Goal: Task Accomplishment & Management: Manage account settings

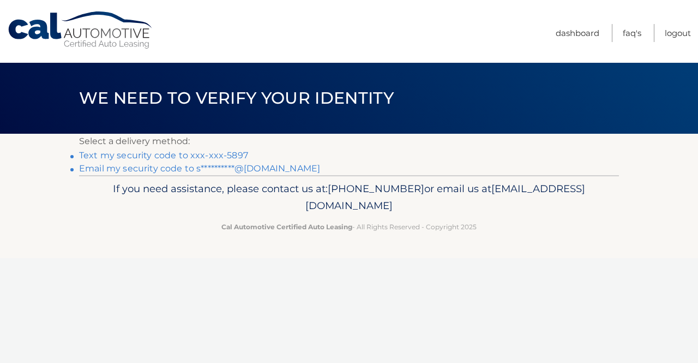
click at [167, 166] on link "**********" at bounding box center [199, 168] width 241 height 10
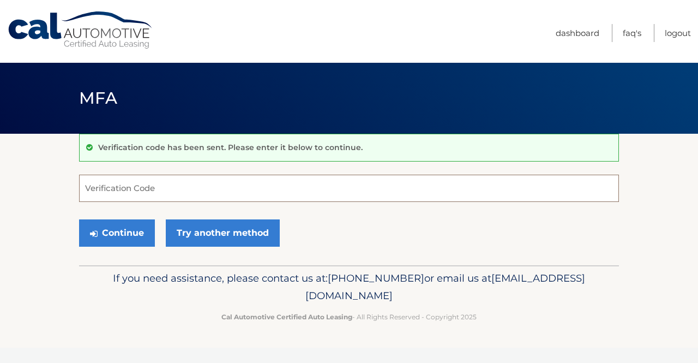
click at [194, 185] on input "Verification Code" at bounding box center [349, 188] width 540 height 27
paste input "856265"
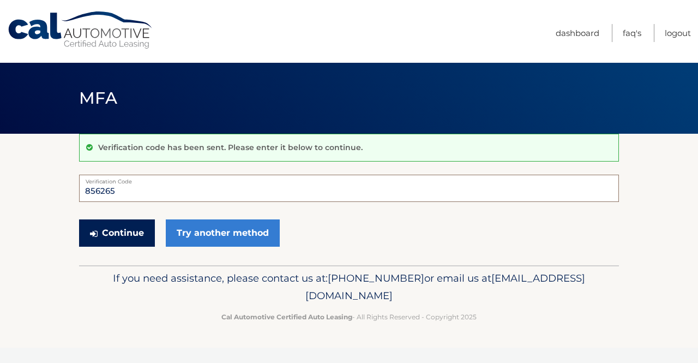
type input "856265"
click at [130, 232] on button "Continue" at bounding box center [117, 232] width 76 height 27
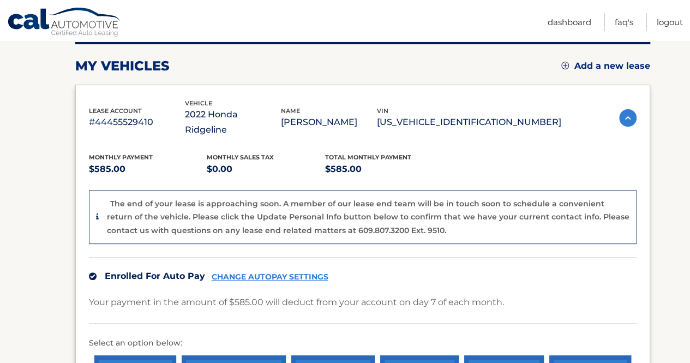
scroll to position [164, 0]
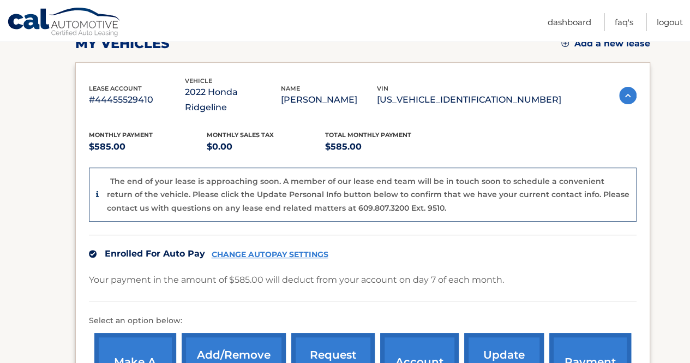
click at [265, 250] on link "CHANGE AUTOPAY SETTINGS" at bounding box center [270, 254] width 117 height 9
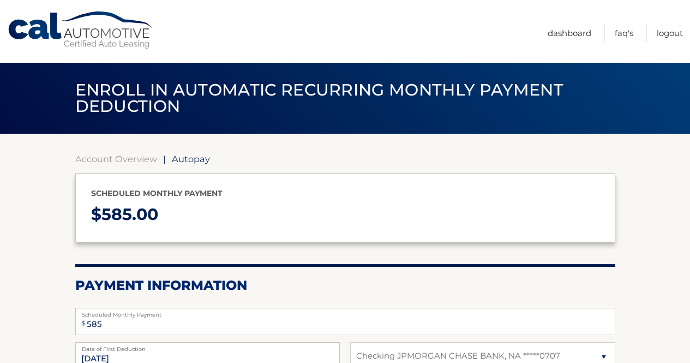
select select "ZTgyNzk1MDgtYzAwMS00MDU0LWE2MzgtNTI4OTJiYTY4ODY2"
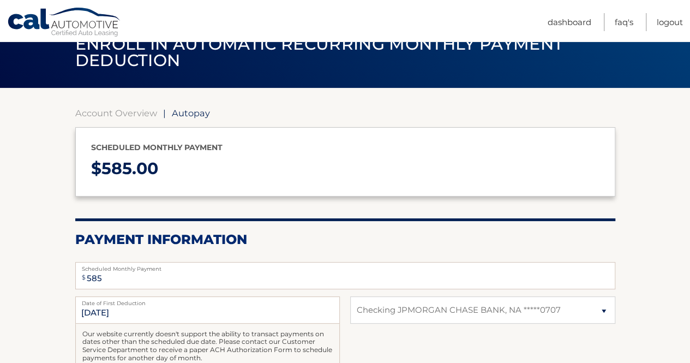
scroll to position [109, 0]
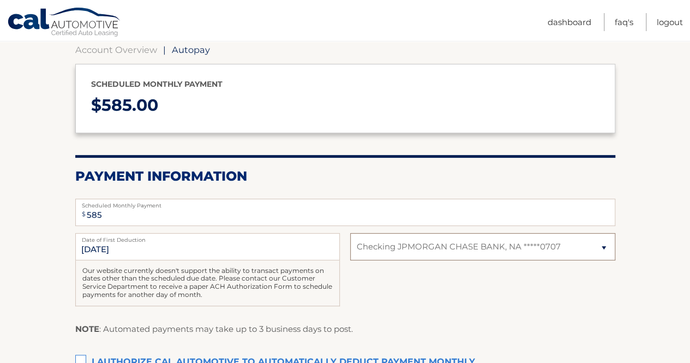
click at [415, 246] on select "Select Bank Account Checking JPMORGAN CHASE BANK, NA *****0707" at bounding box center [482, 246] width 265 height 27
click at [348, 228] on div "$ 585 Scheduled Monthly Payment Monthly Deduction cannot exceed amount of 2 mon…" at bounding box center [345, 212] width 540 height 34
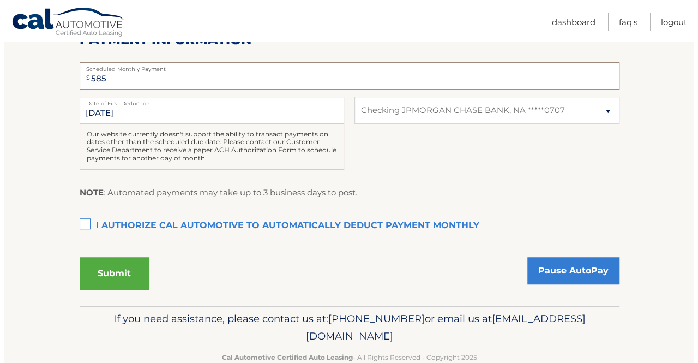
scroll to position [270, 0]
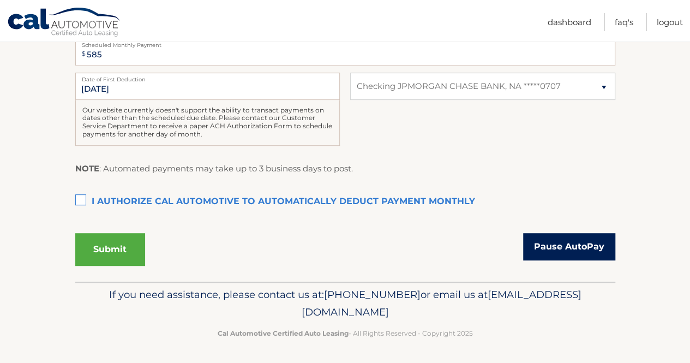
click at [557, 246] on link "Pause AutoPay" at bounding box center [569, 246] width 92 height 27
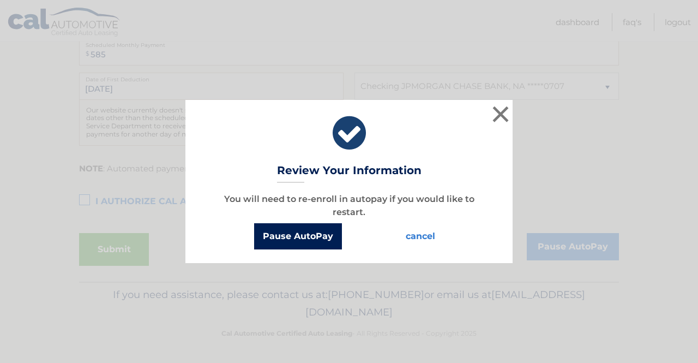
click at [307, 231] on button "Pause AutoPay" at bounding box center [298, 236] width 88 height 26
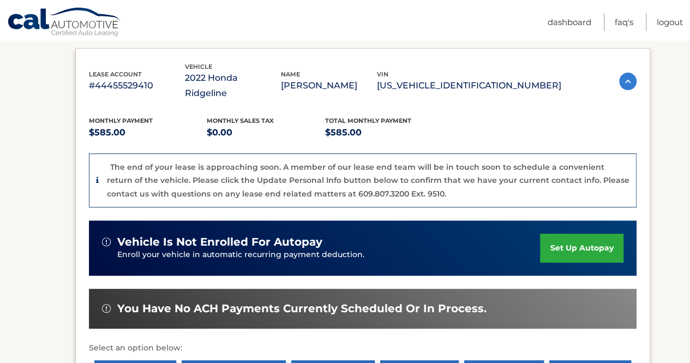
scroll to position [218, 0]
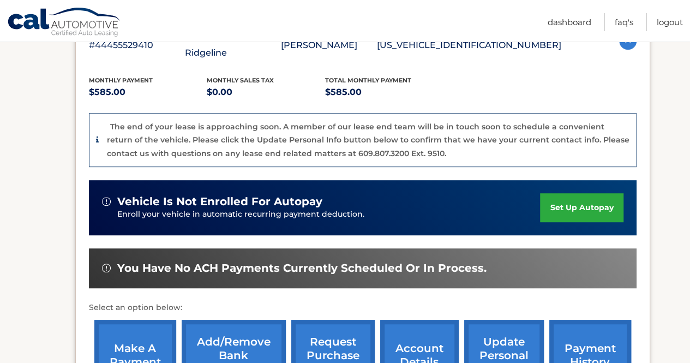
click at [136, 333] on link "make a payment" at bounding box center [135, 355] width 82 height 71
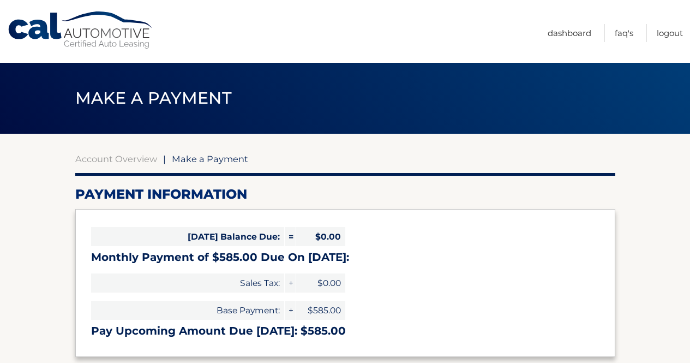
select select "ZTgyNzk1MDgtYzAwMS00MDU0LWE2MzgtNTI4OTJiYTY4ODY2"
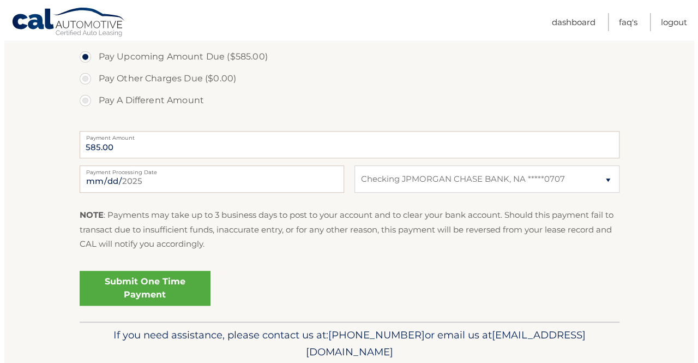
scroll to position [382, 0]
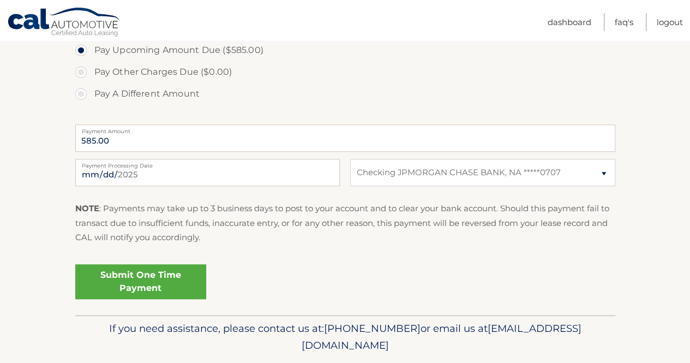
click at [136, 279] on link "Submit One Time Payment" at bounding box center [140, 281] width 131 height 35
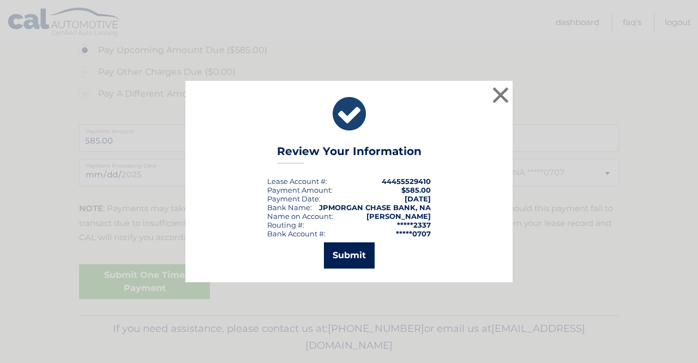
click at [348, 259] on button "Submit" at bounding box center [349, 255] width 51 height 26
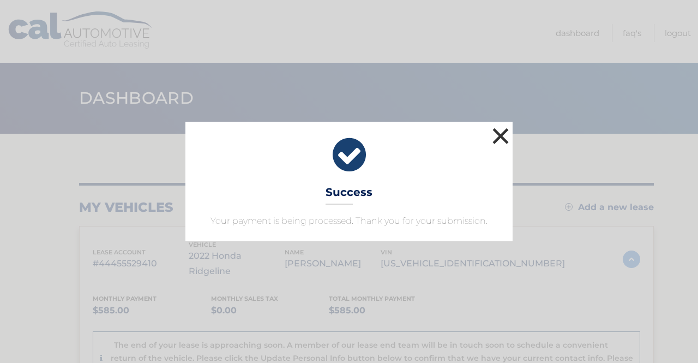
click at [500, 134] on button "×" at bounding box center [501, 136] width 22 height 22
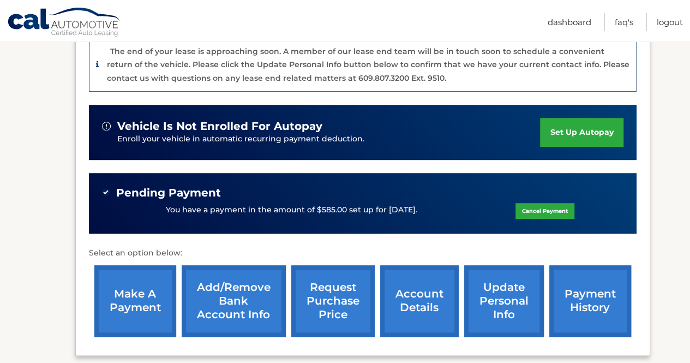
scroll to position [327, 0]
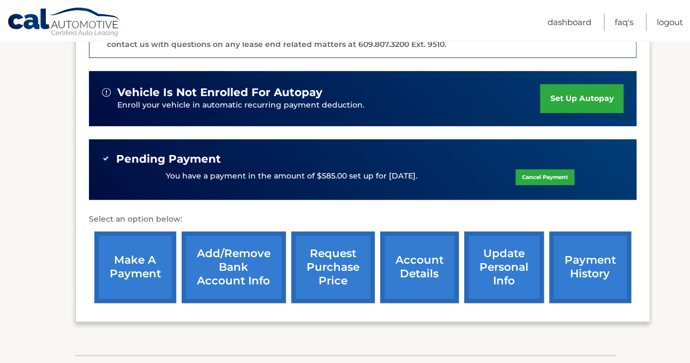
click at [494, 242] on link "update personal info" at bounding box center [504, 266] width 80 height 71
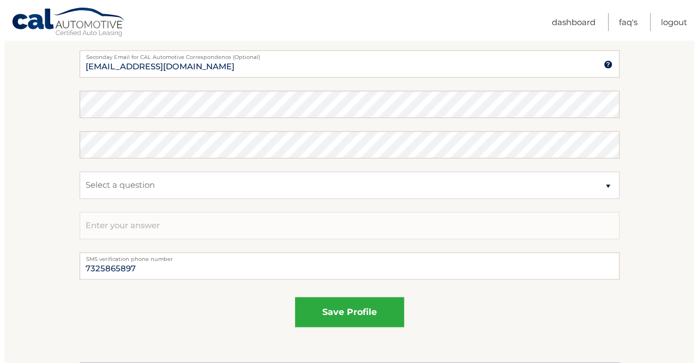
scroll to position [648, 0]
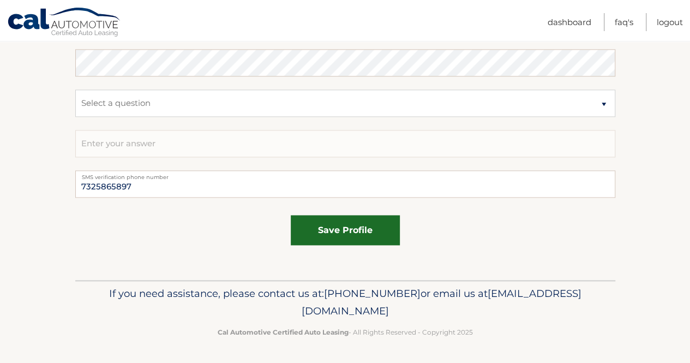
click at [322, 228] on button "save profile" at bounding box center [345, 230] width 109 height 30
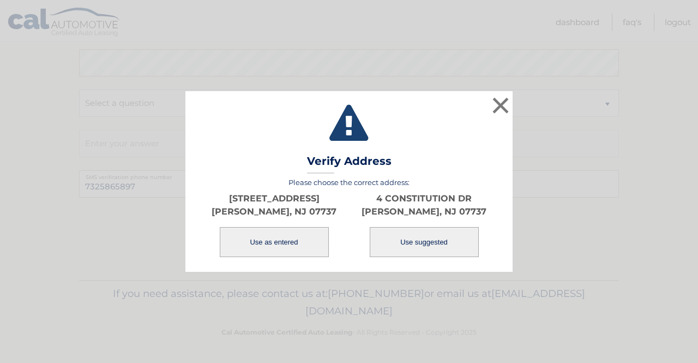
click at [426, 246] on button "Use suggested" at bounding box center [424, 242] width 109 height 30
type input "4 CONSTITUTION DR"
type input "[PERSON_NAME]"
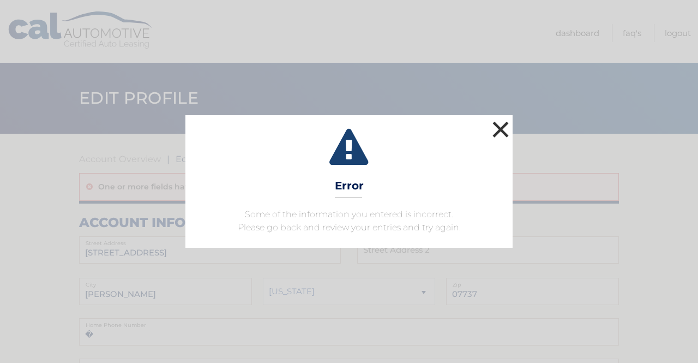
click at [497, 128] on button "×" at bounding box center [501, 129] width 22 height 22
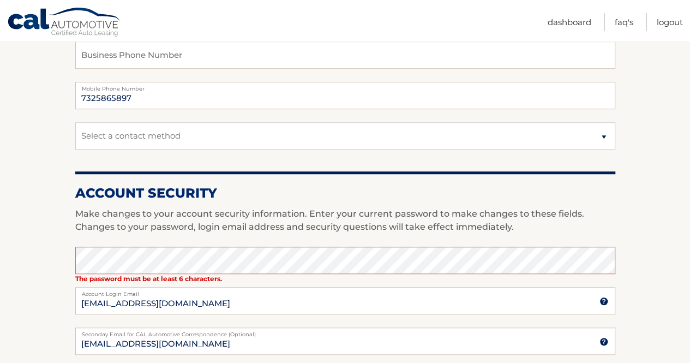
scroll to position [327, 0]
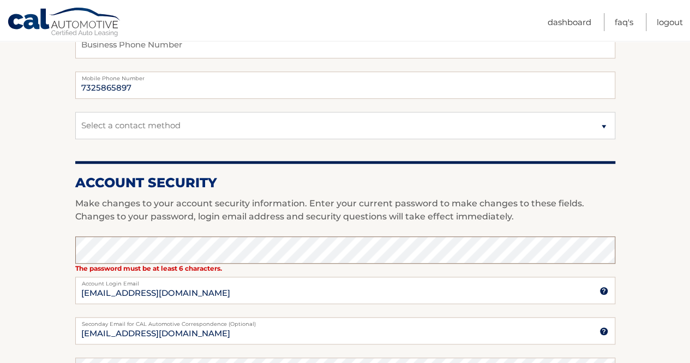
click at [44, 252] on section "Account Overview | Edit Profile One or more fields have an error. account infor…" at bounding box center [345, 217] width 690 height 822
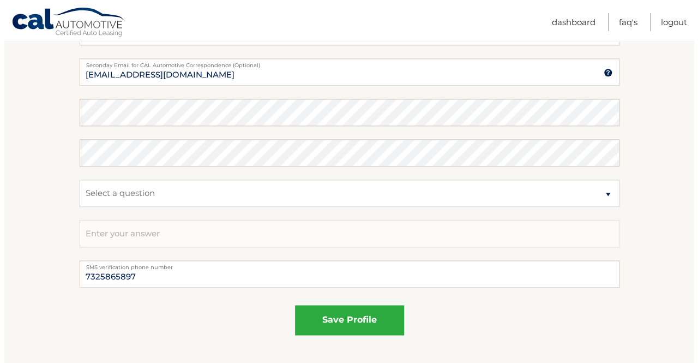
scroll to position [600, 0]
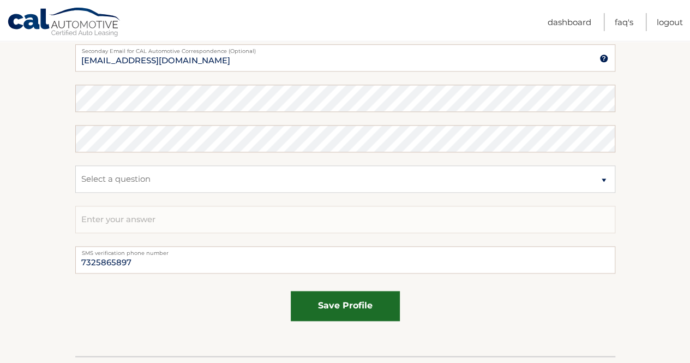
click at [346, 306] on button "save profile" at bounding box center [345, 306] width 109 height 30
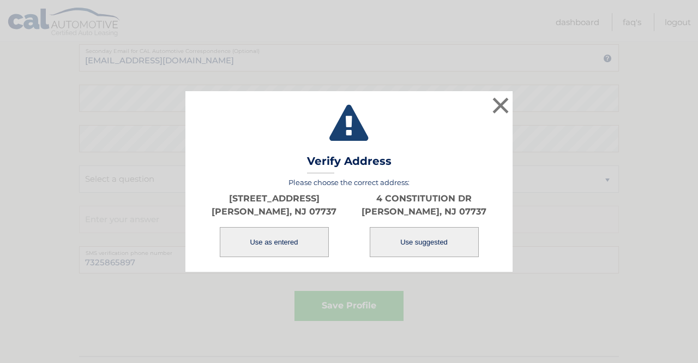
click at [420, 244] on button "Use suggested" at bounding box center [424, 242] width 109 height 30
type input "4 CONSTITUTION DR"
type input "[PERSON_NAME]"
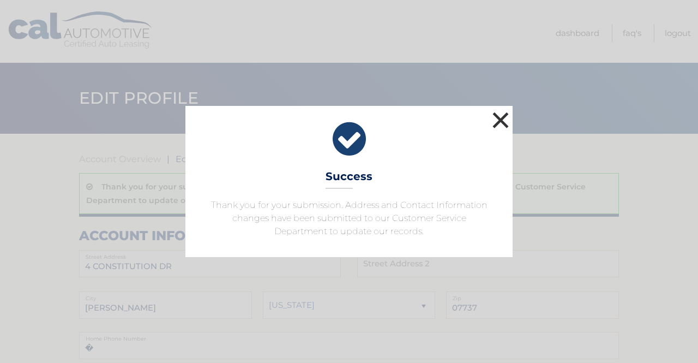
click at [503, 115] on button "×" at bounding box center [501, 120] width 22 height 22
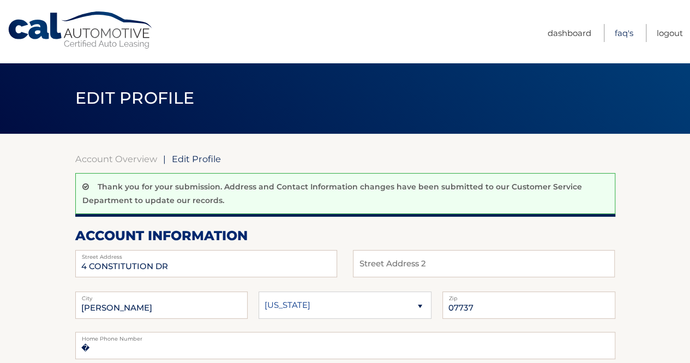
click at [623, 35] on link "FAQ's" at bounding box center [624, 33] width 19 height 18
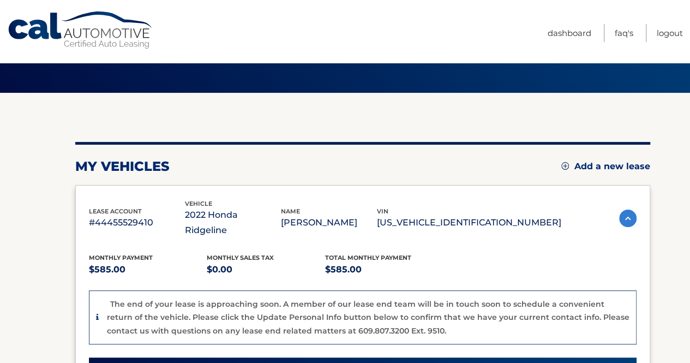
scroll to position [109, 0]
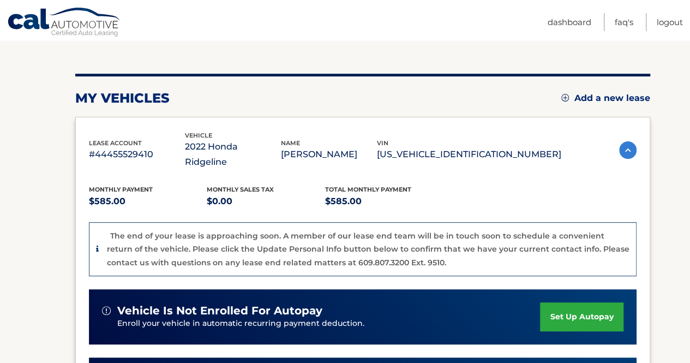
click at [449, 184] on div "Monthly Payment $585.00 Monthly sales Tax $0.00 Total Monthly Payment $585.00" at bounding box center [325, 196] width 473 height 25
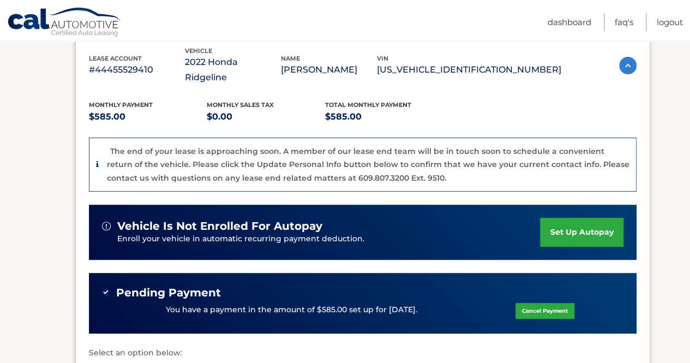
scroll to position [218, 0]
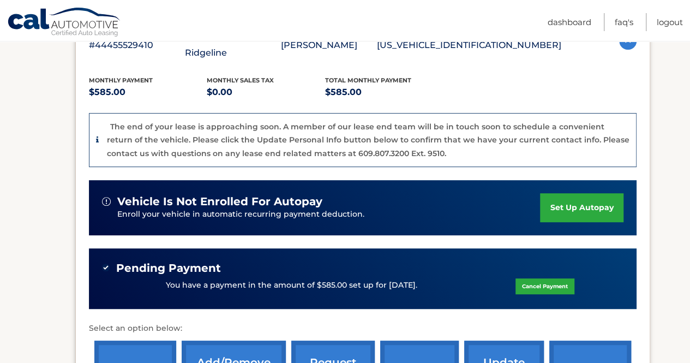
click at [285, 134] on p "The end of your lease is approaching soon. A member of our lease end team will …" at bounding box center [368, 140] width 523 height 37
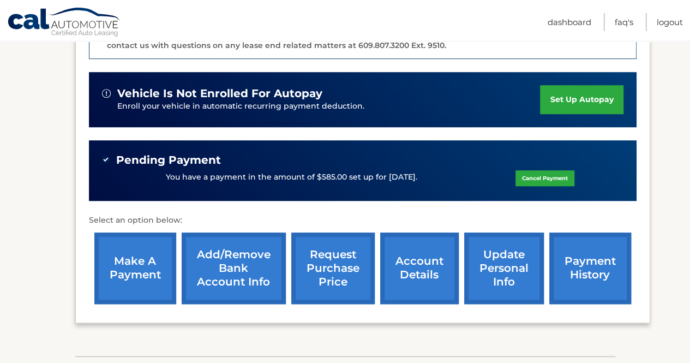
scroll to position [327, 0]
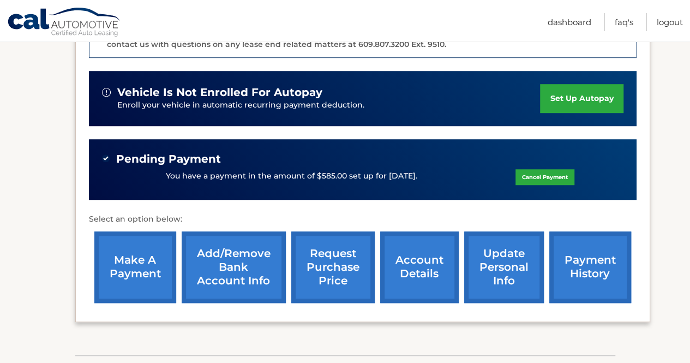
click at [412, 251] on link "account details" at bounding box center [419, 266] width 79 height 71
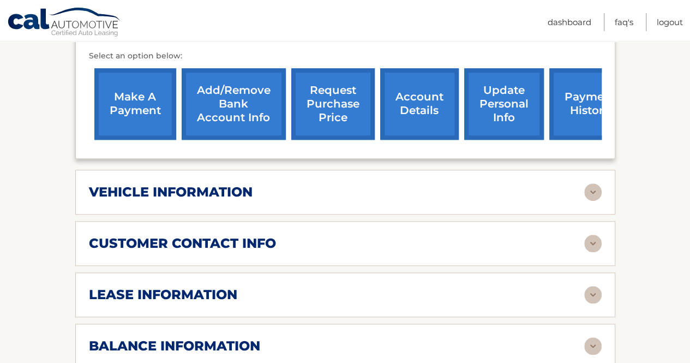
scroll to position [491, 0]
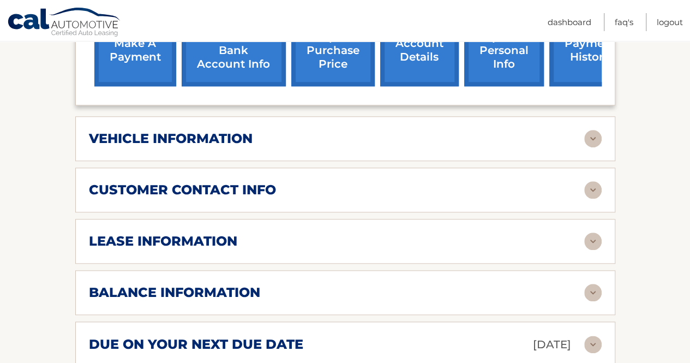
click at [596, 130] on img at bounding box center [592, 138] width 17 height 17
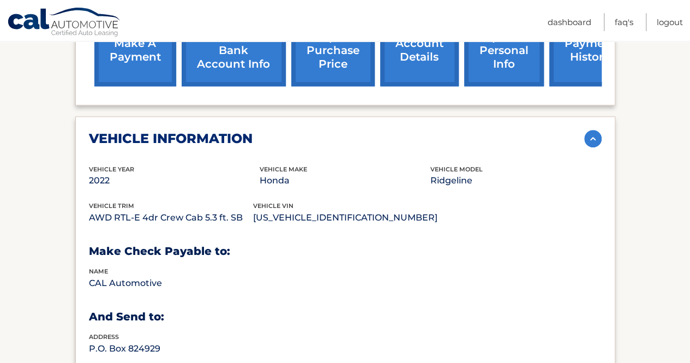
click at [595, 130] on img at bounding box center [592, 138] width 17 height 17
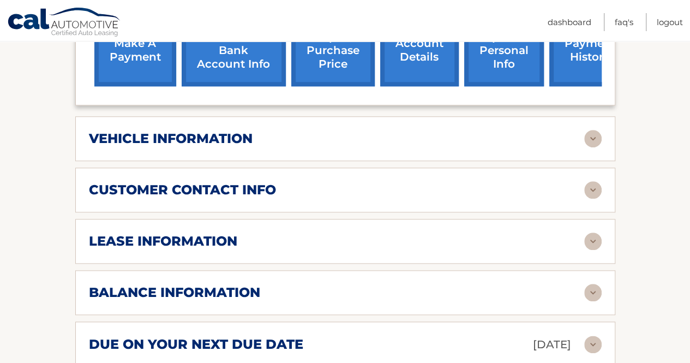
click at [593, 232] on img at bounding box center [592, 240] width 17 height 17
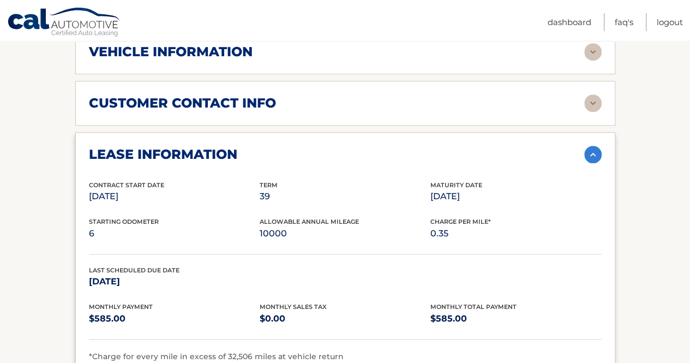
scroll to position [600, 0]
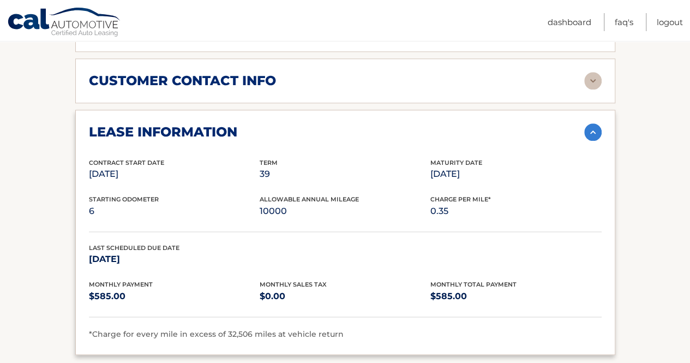
click at [596, 123] on img at bounding box center [592, 131] width 17 height 17
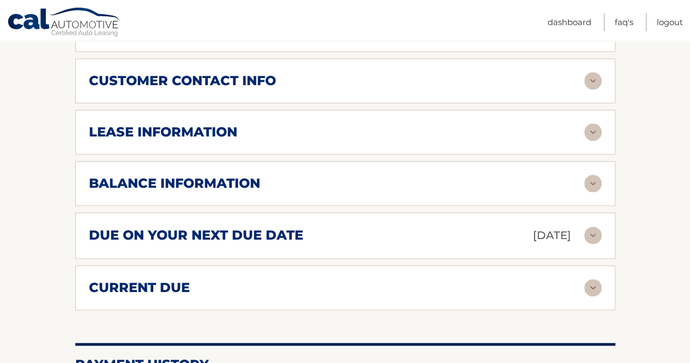
click at [597, 175] on img at bounding box center [592, 183] width 17 height 17
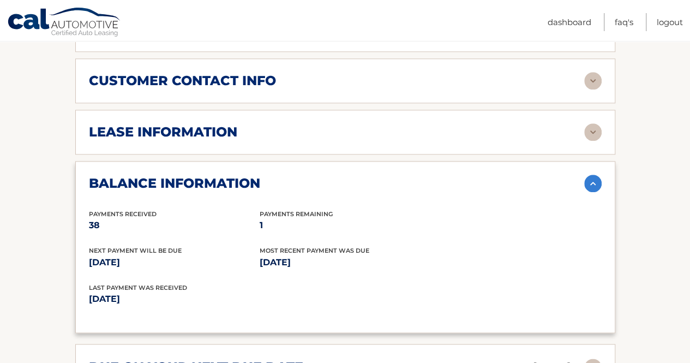
click at [592, 175] on img at bounding box center [592, 183] width 17 height 17
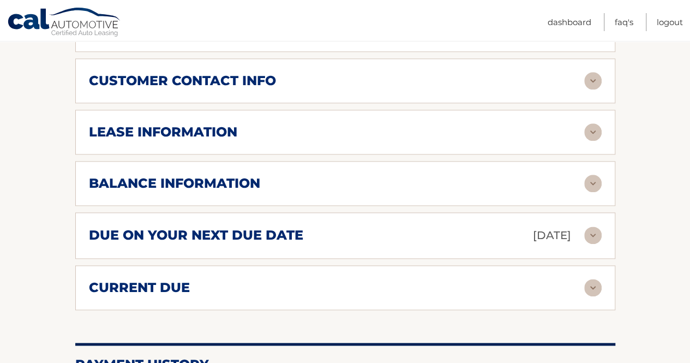
click at [594, 279] on img at bounding box center [592, 287] width 17 height 17
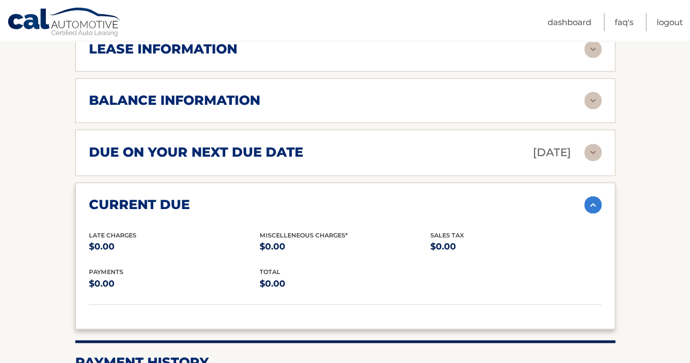
scroll to position [709, 0]
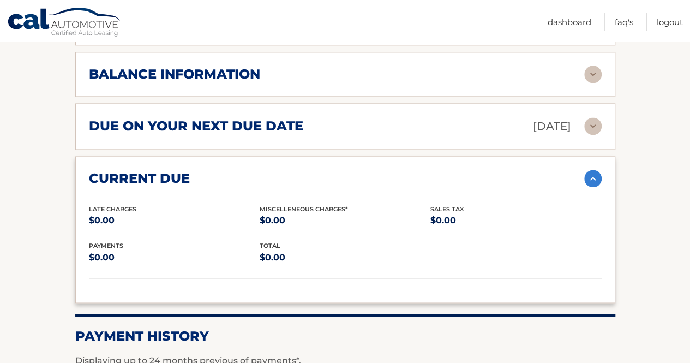
click at [591, 170] on img at bounding box center [592, 178] width 17 height 17
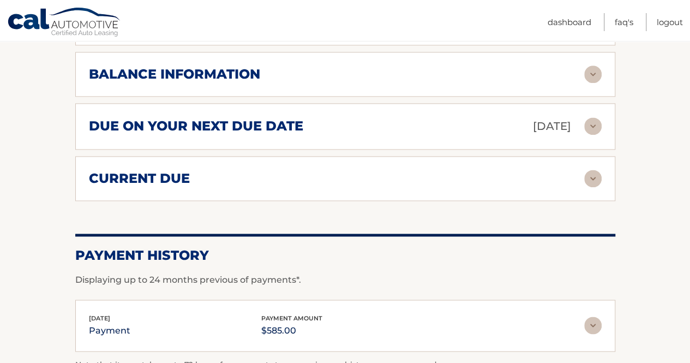
click at [599, 117] on img at bounding box center [592, 125] width 17 height 17
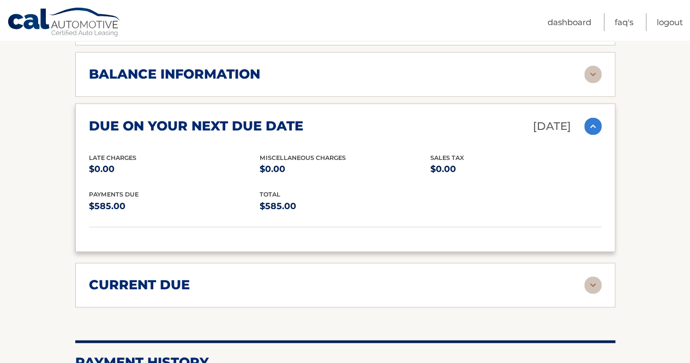
click at [595, 117] on img at bounding box center [592, 125] width 17 height 17
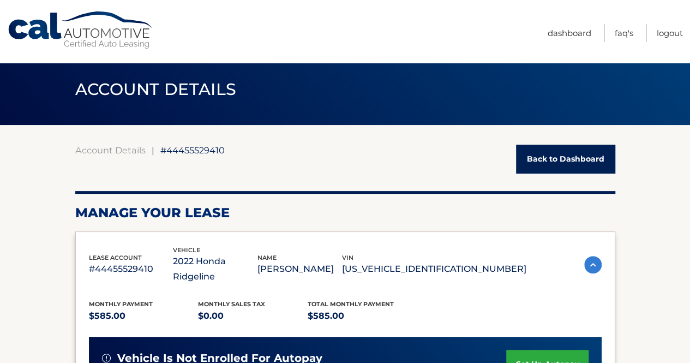
scroll to position [0, 0]
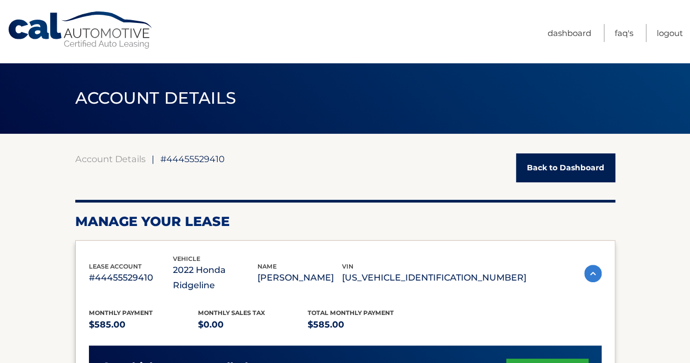
click at [252, 161] on div "Account Details | #44455529410 Back to Dashboard" at bounding box center [345, 167] width 540 height 29
click at [254, 159] on div "Account Details | #44455529410 Back to Dashboard" at bounding box center [345, 167] width 540 height 29
